Goal: Task Accomplishment & Management: Manage account settings

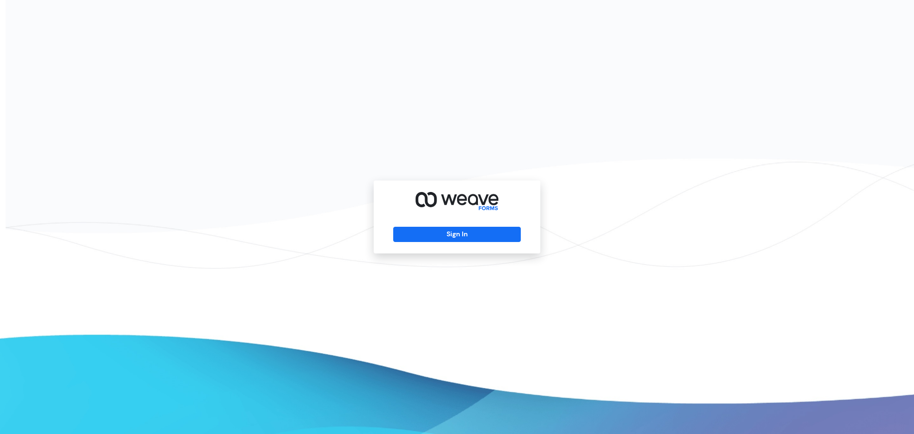
click at [470, 226] on div "Sign In" at bounding box center [457, 216] width 167 height 73
click at [473, 234] on button "Sign In" at bounding box center [456, 234] width 127 height 15
